Goal: Information Seeking & Learning: Learn about a topic

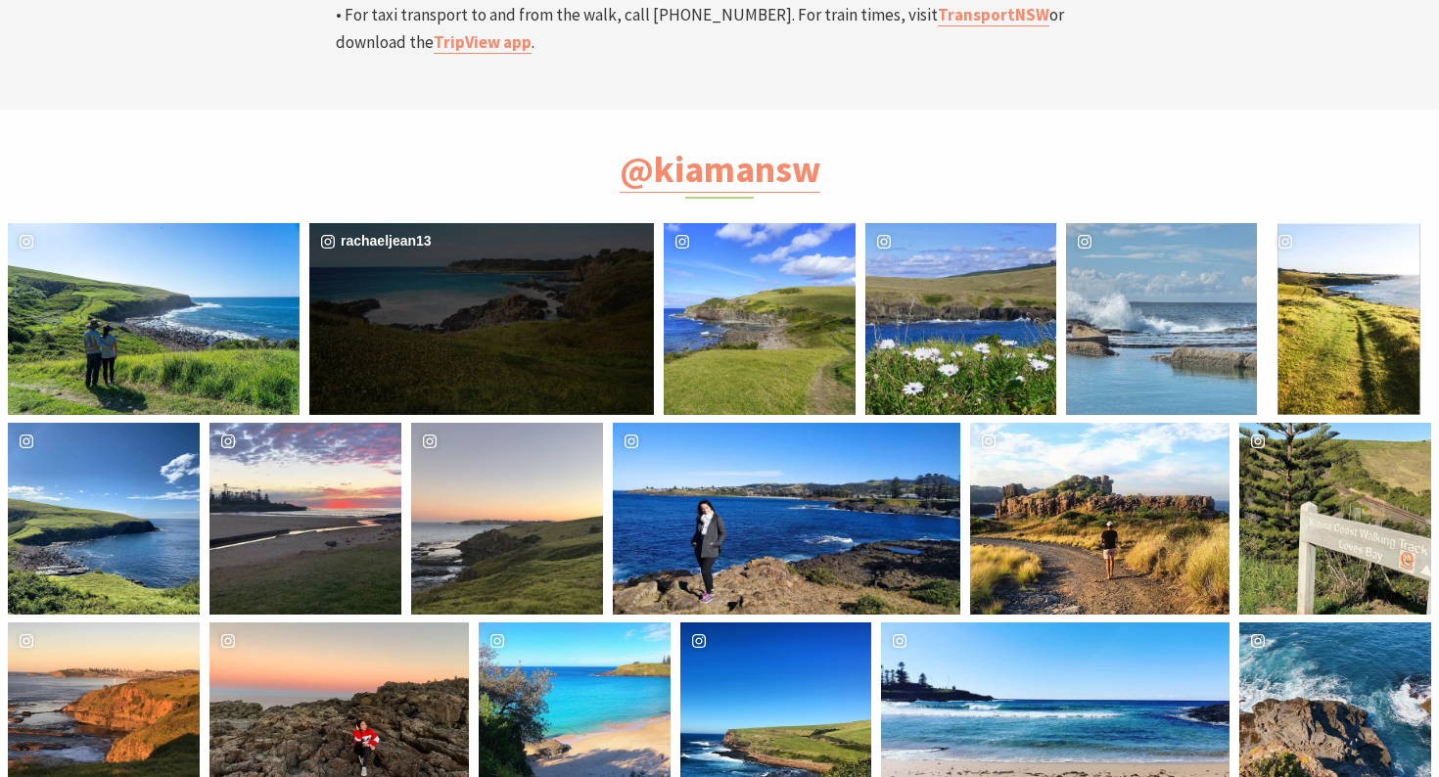
scroll to position [6794, 0]
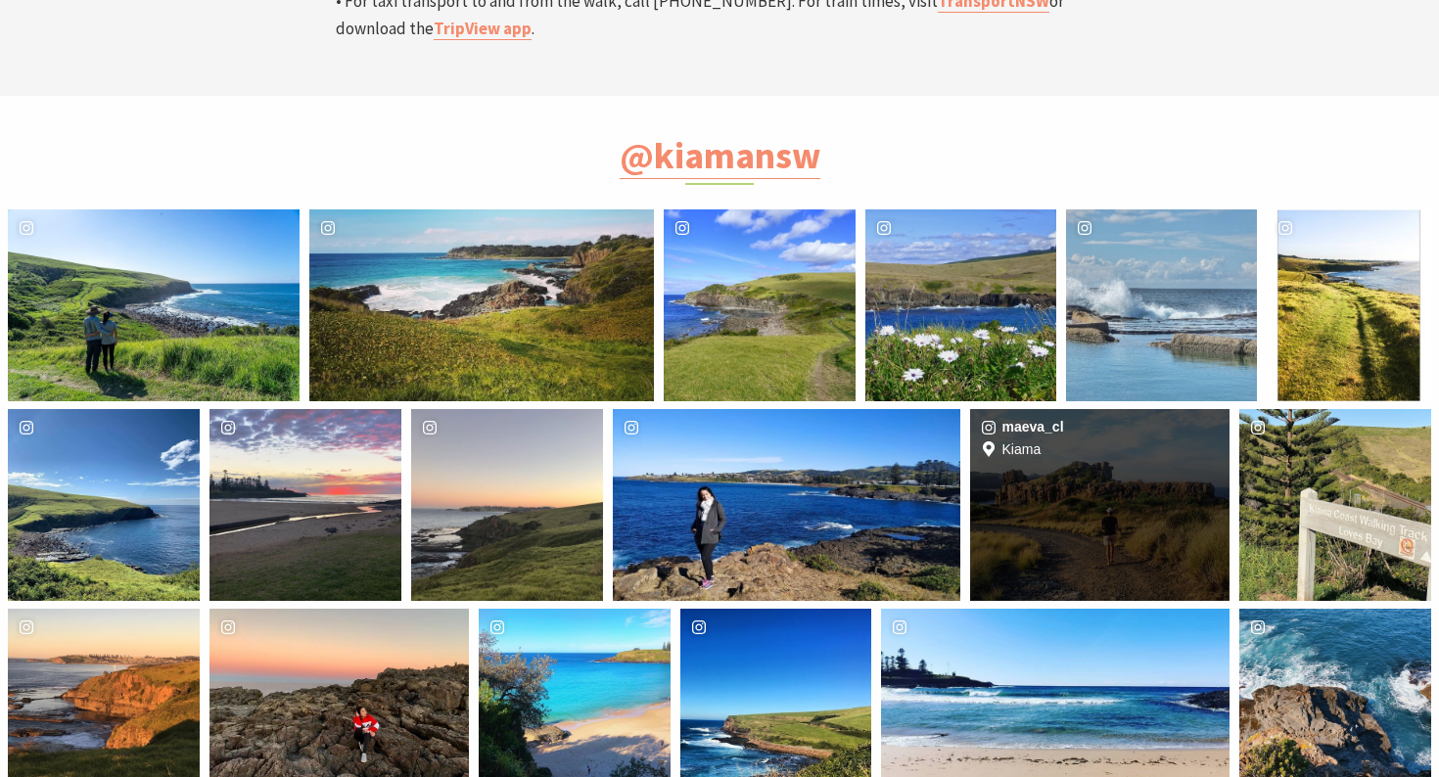
click at [1016, 409] on div "image gallery, click to learn more about photo: EAST COAST #25\a#kiama #bomboqu…" at bounding box center [1013, 505] width 86 height 192
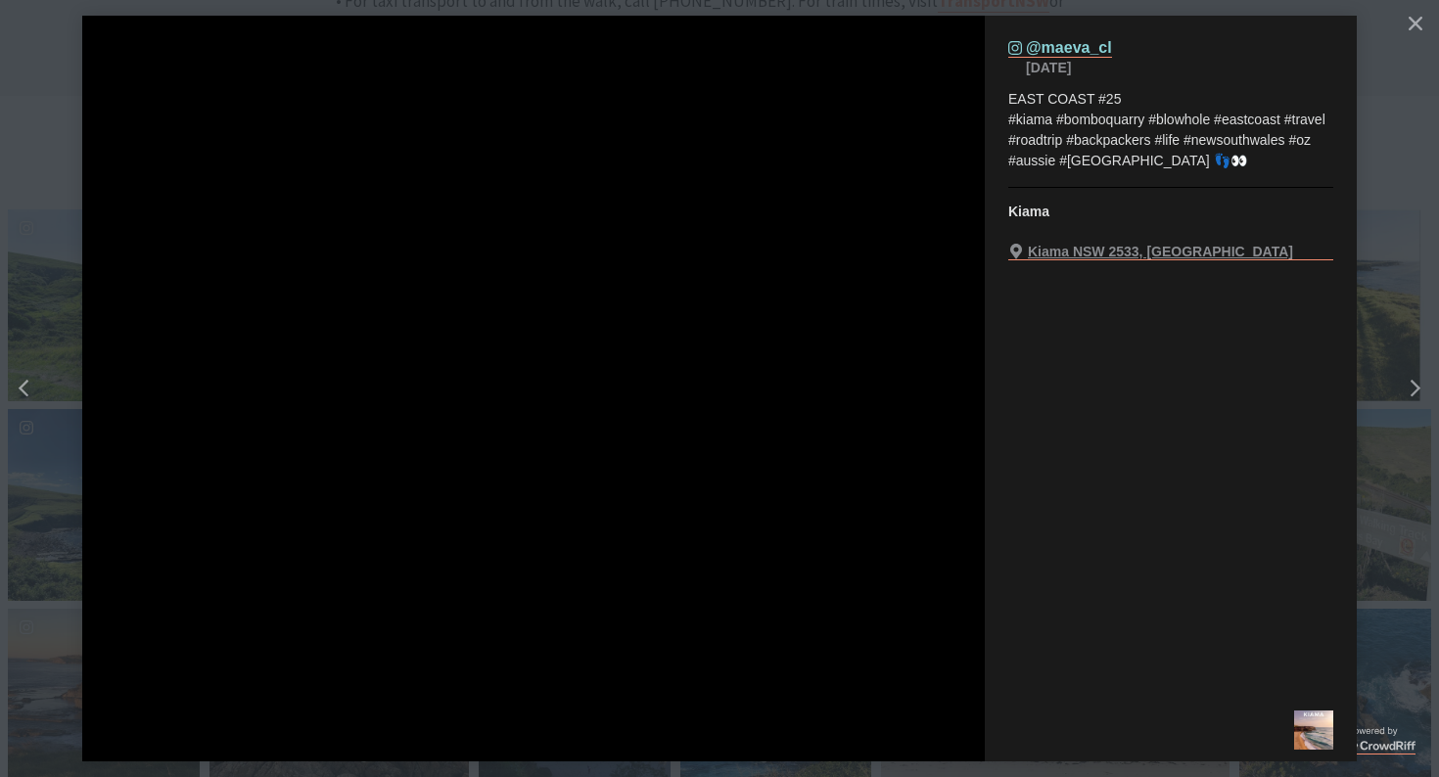
scroll to position [610, 1434]
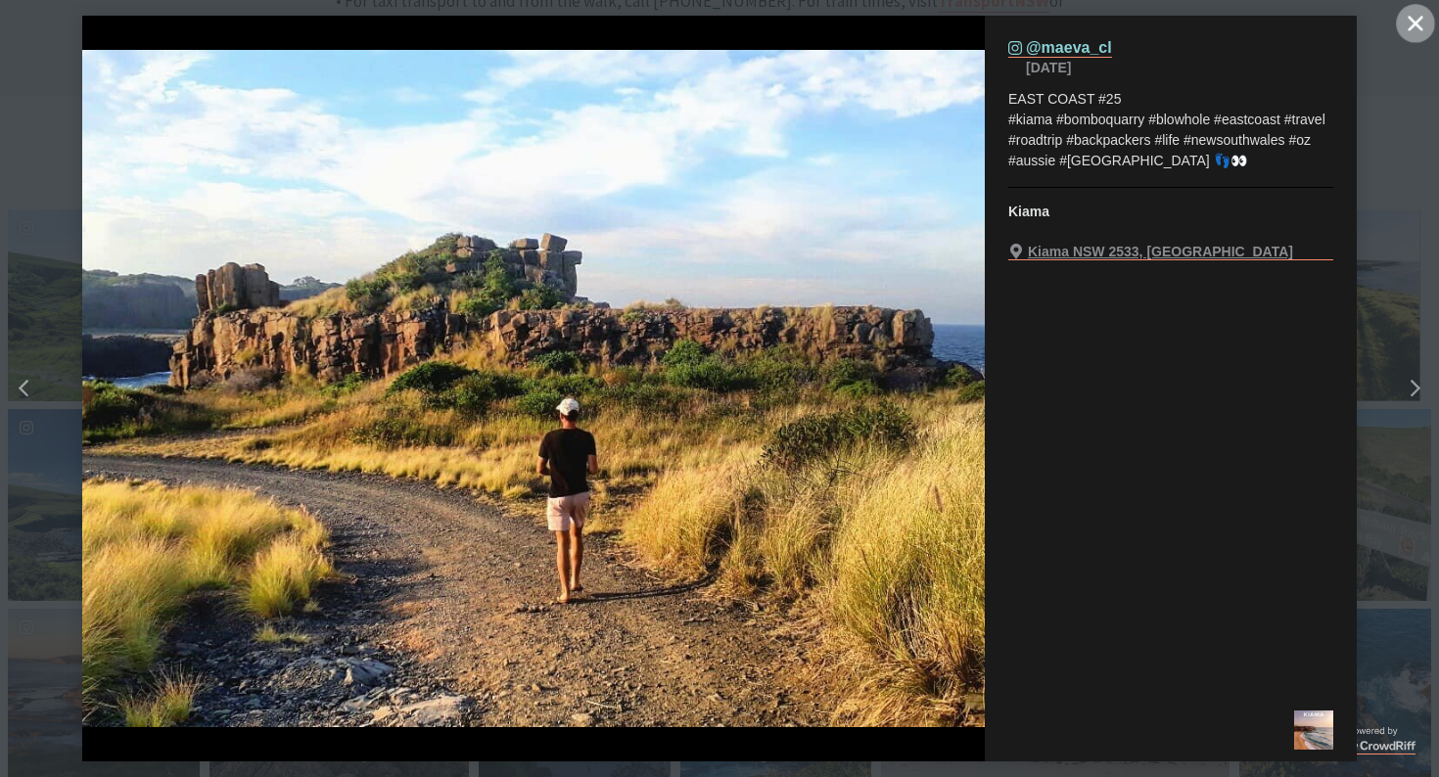
click at [1411, 14] on button "Close" at bounding box center [1415, 23] width 39 height 39
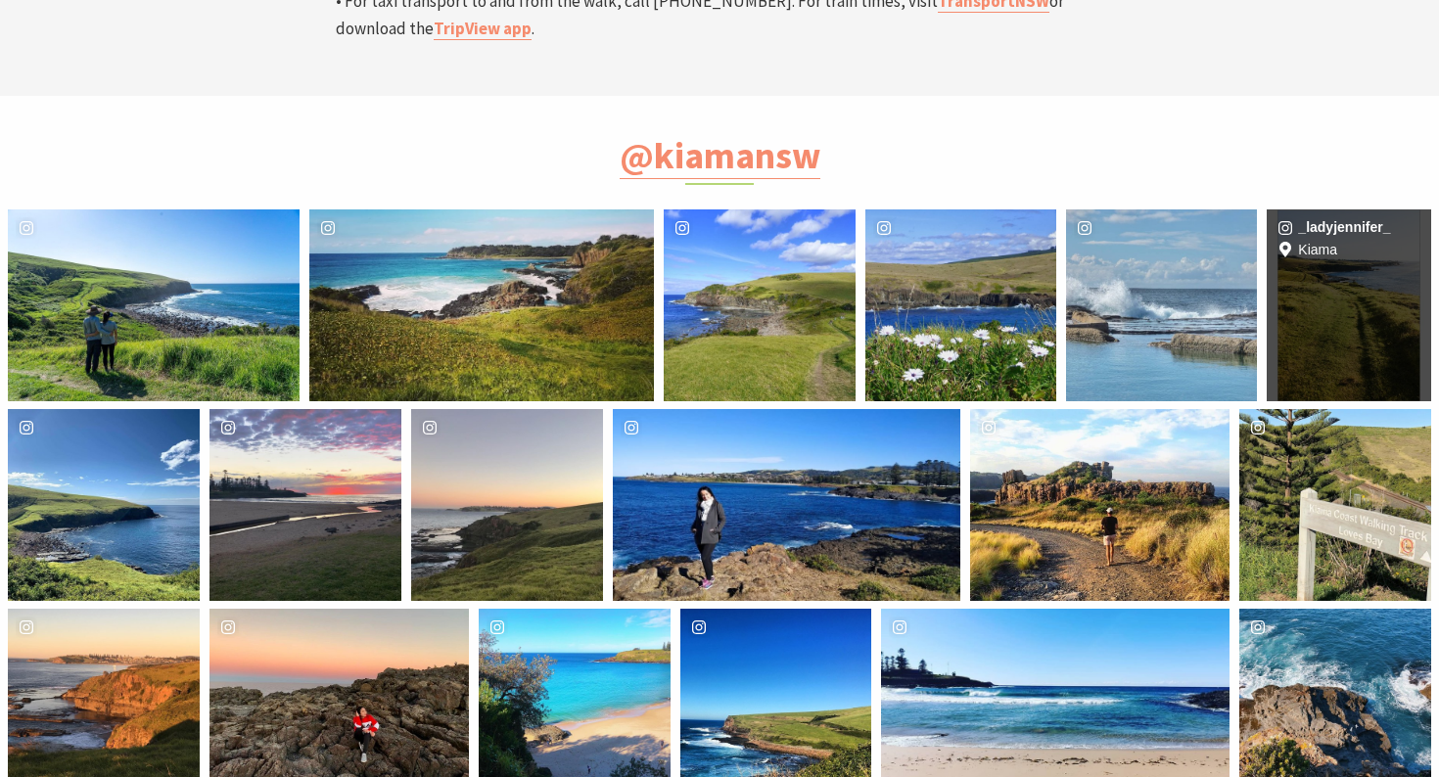
click at [1332, 210] on div "_ladyjennifer_ Location [GEOGRAPHIC_DATA]" at bounding box center [1349, 305] width 164 height 191
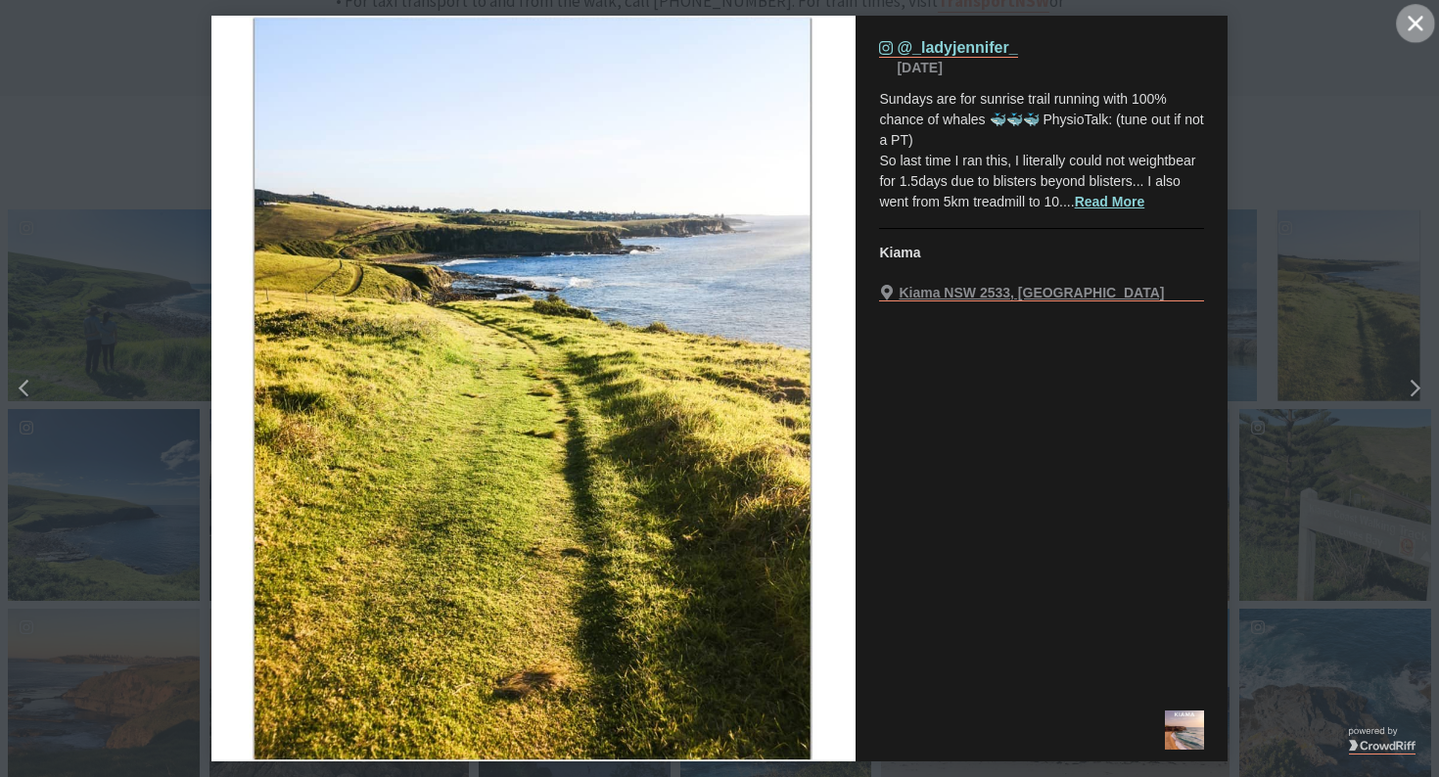
click at [1414, 23] on icon "close icon" at bounding box center [1415, 23] width 15 height 15
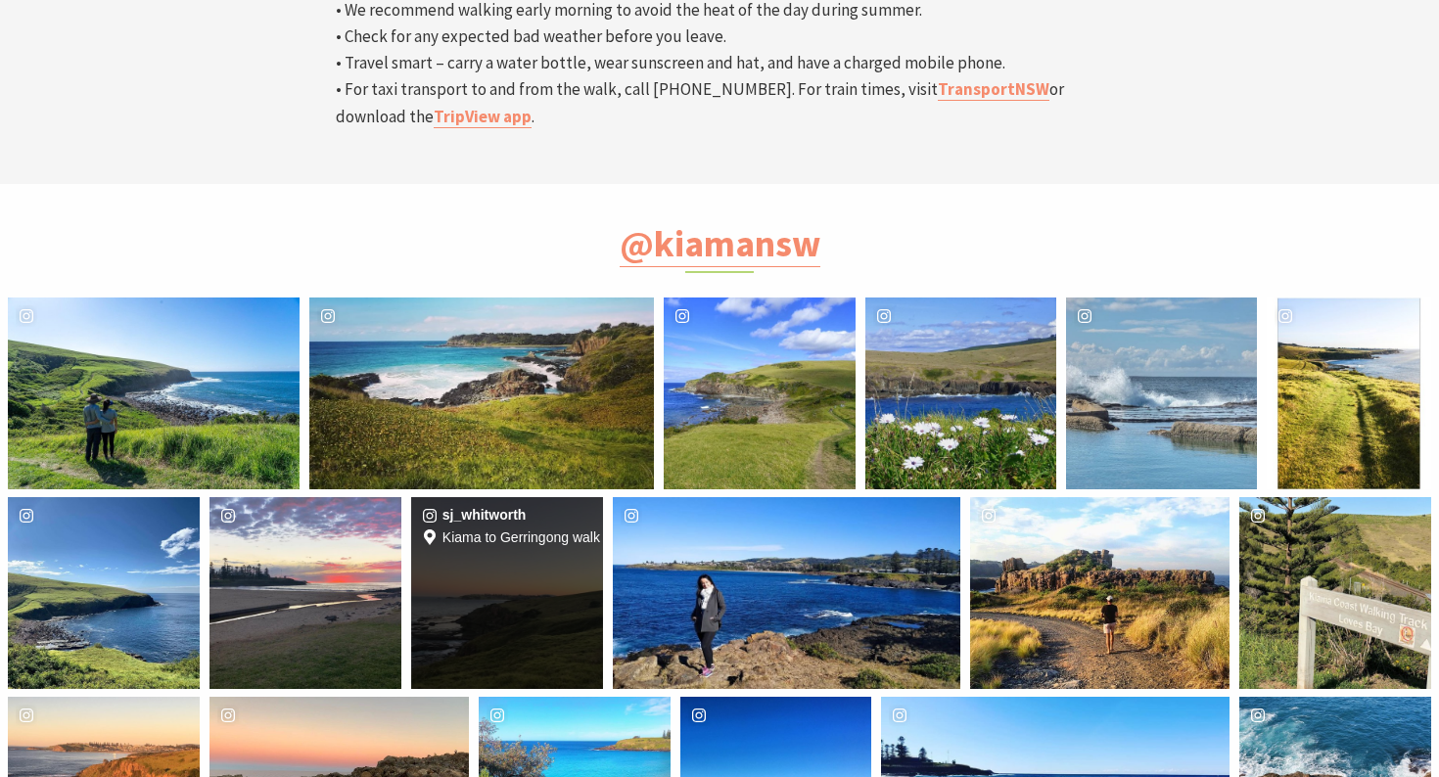
scroll to position [6703, 0]
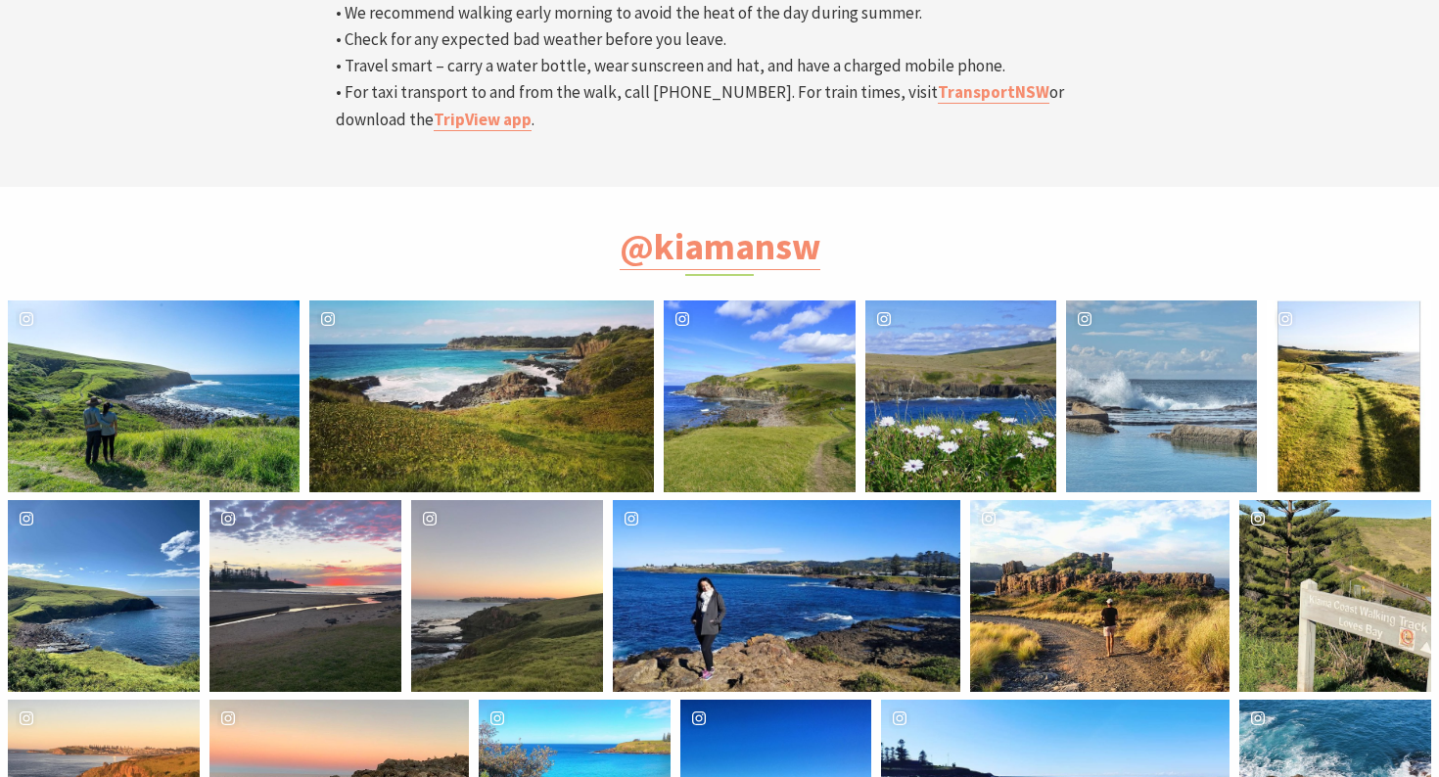
click at [163, 301] on div "[PERSON_NAME].ktran" at bounding box center [154, 396] width 292 height 191
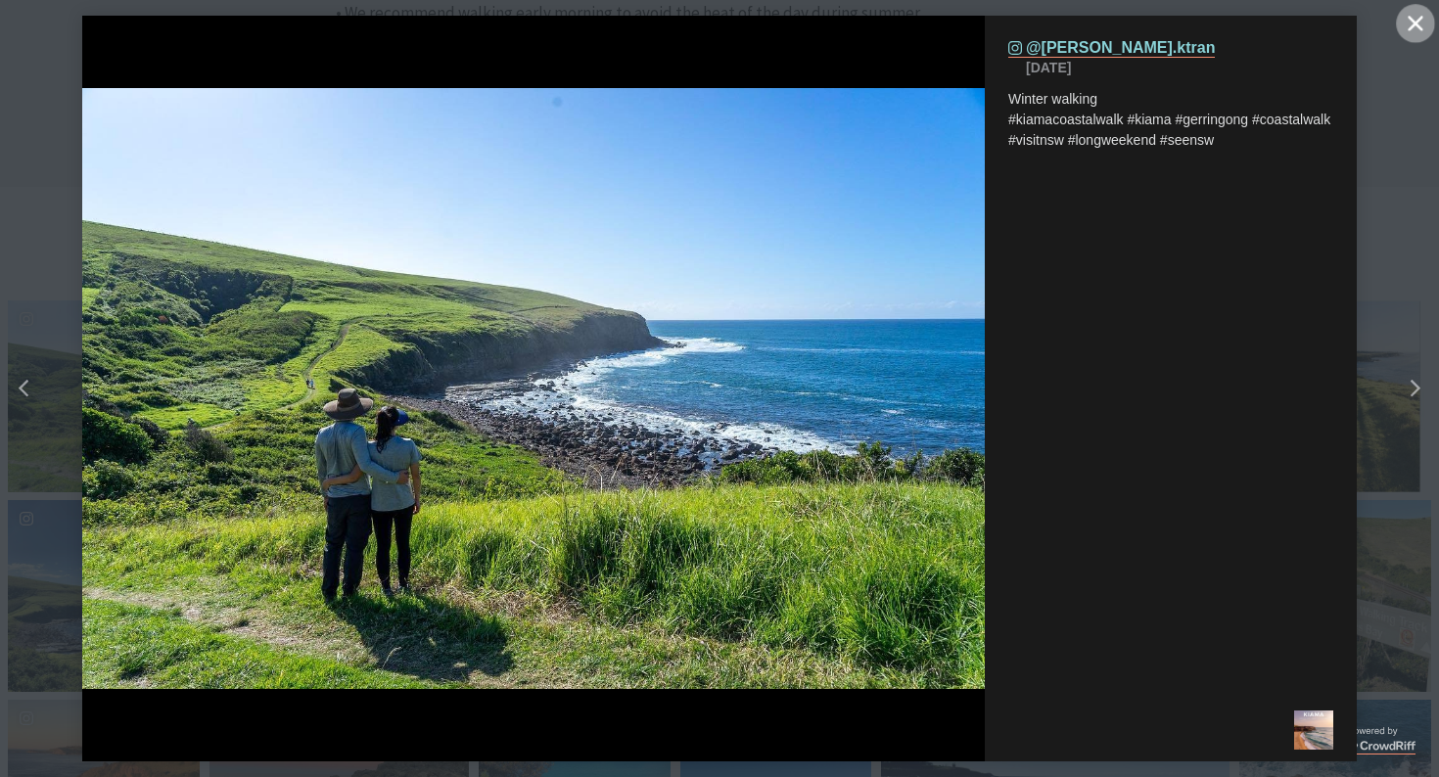
click at [1413, 20] on icon "close icon" at bounding box center [1415, 23] width 15 height 15
